Goal: Task Accomplishment & Management: Use online tool/utility

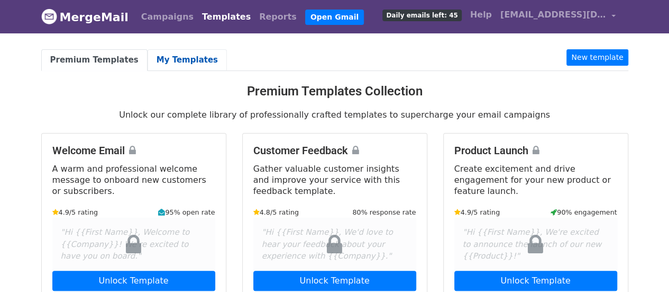
click at [176, 60] on link "My Templates" at bounding box center [187, 60] width 79 height 22
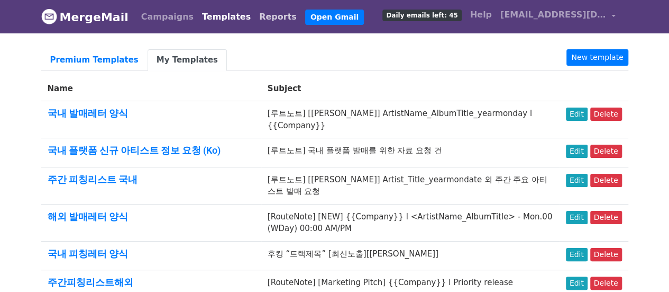
click at [257, 20] on link "Reports" at bounding box center [278, 16] width 46 height 21
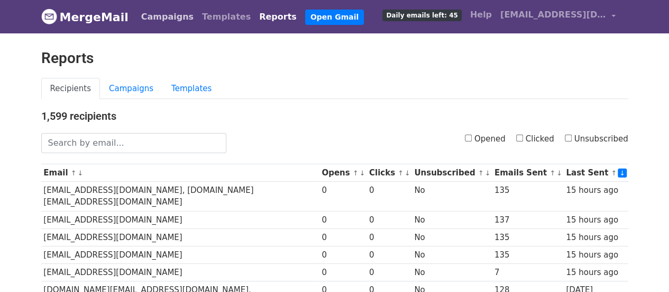
click at [163, 20] on link "Campaigns" at bounding box center [167, 16] width 61 height 21
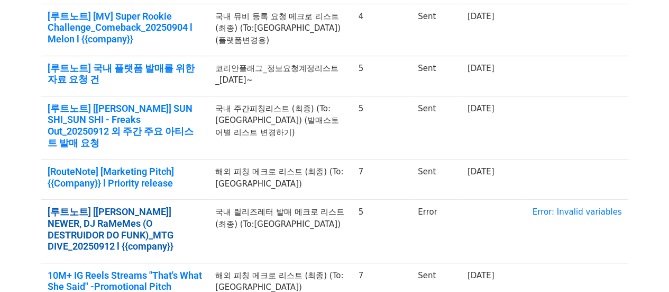
scroll to position [317, 0]
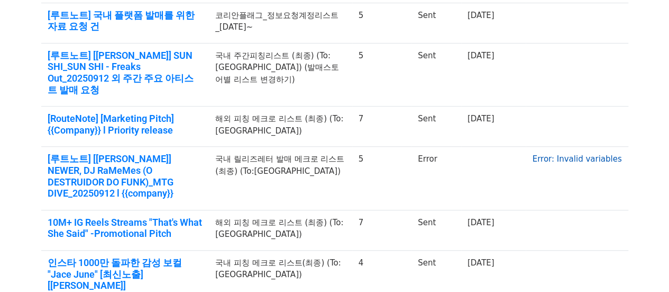
click at [595, 154] on link "Error: Invalid variables" at bounding box center [576, 159] width 89 height 10
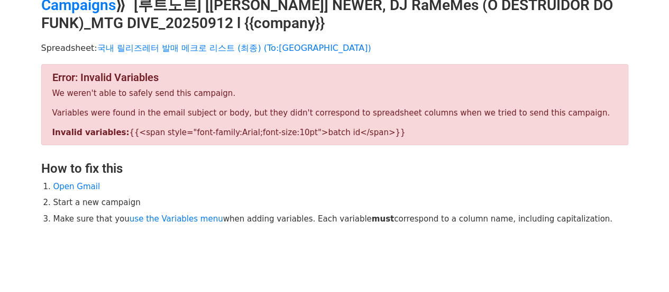
scroll to position [103, 0]
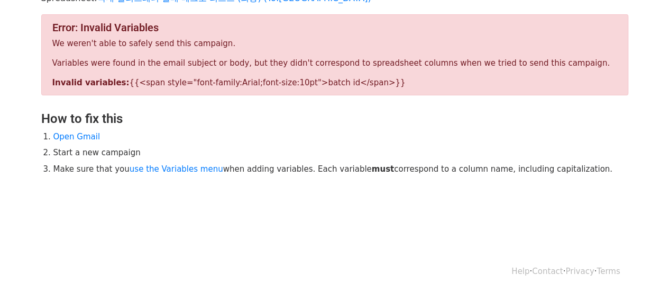
click at [130, 76] on div "Error: Invalid Variables We weren't able to safely send this campaign. Variable…" at bounding box center [334, 54] width 587 height 81
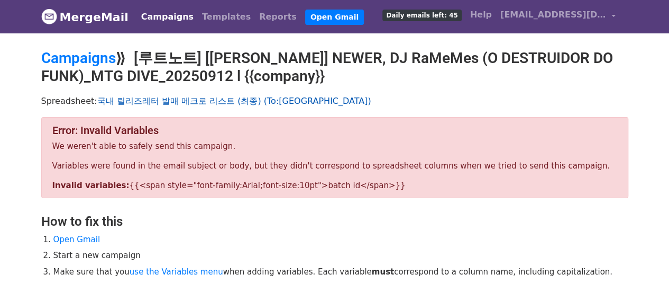
click at [172, 99] on link "국내 릴리즈레터 발매 메크로 리스트 (최종) (To:[GEOGRAPHIC_DATA])" at bounding box center [234, 101] width 274 height 10
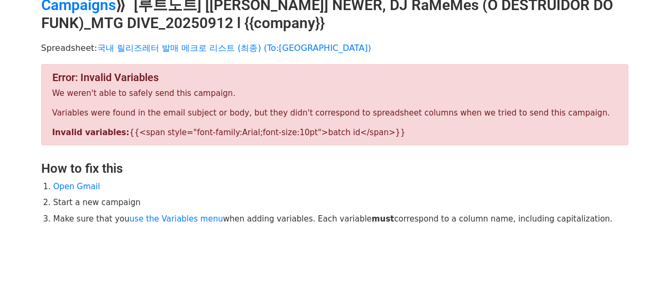
drag, startPoint x: 243, startPoint y: 111, endPoint x: 568, endPoint y: 115, distance: 324.9
click at [568, 115] on p "Variables were found in the email subject or body, but they didn't correspond t…" at bounding box center [334, 112] width 565 height 11
drag, startPoint x: 92, startPoint y: 132, endPoint x: 365, endPoint y: 138, distance: 273.1
click at [365, 138] on div "Error: Invalid Variables We weren't able to safely send this campaign. Variable…" at bounding box center [334, 104] width 587 height 81
click at [267, 166] on h3 "How to fix this" at bounding box center [334, 168] width 587 height 15
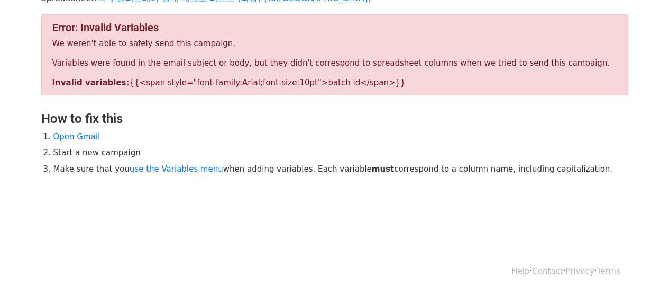
scroll to position [0, 0]
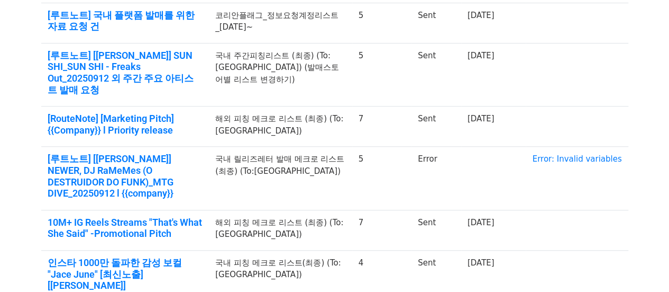
scroll to position [317, 0]
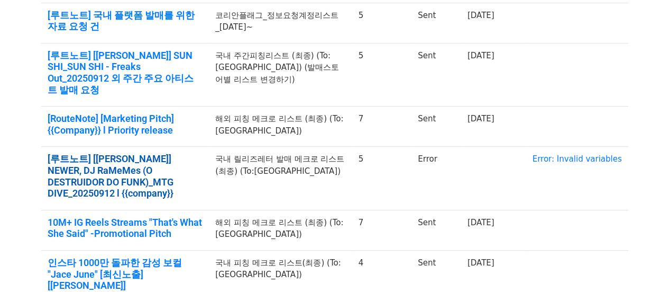
click at [142, 153] on link "[루트노트] [[PERSON_NAME]] NEWER, DJ RaMeMes (O DESTRUIDOR DO FUNK)_MTG DIVE_202509…" at bounding box center [126, 176] width 156 height 46
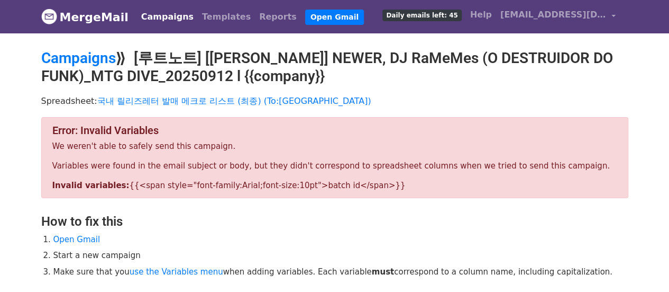
scroll to position [103, 0]
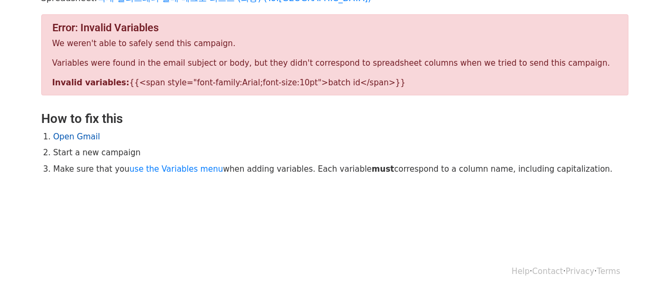
click at [70, 134] on link "Open Gmail" at bounding box center [76, 137] width 47 height 10
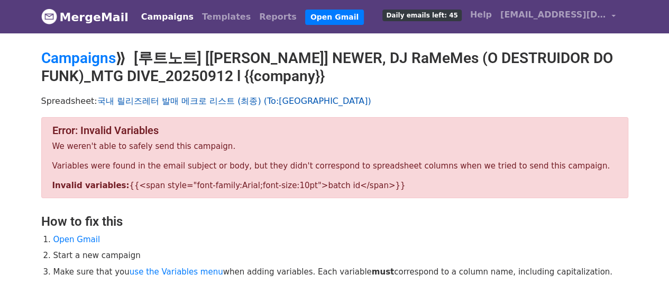
click at [150, 99] on link "국내 릴리즈레터 발매 메크로 리스트 (최종) (To:[GEOGRAPHIC_DATA])" at bounding box center [234, 101] width 274 height 10
